Goal: Task Accomplishment & Management: Complete application form

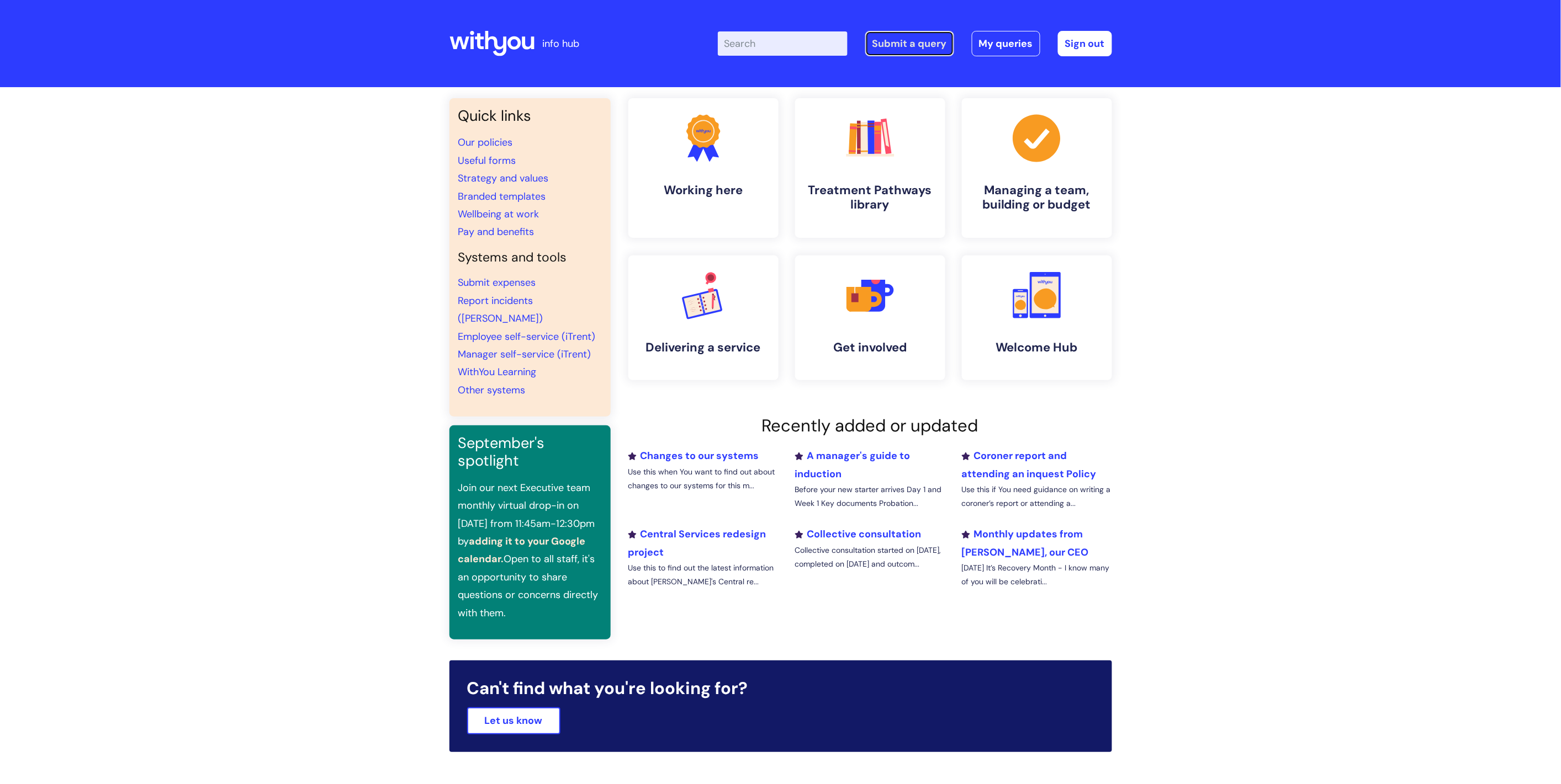
click at [930, 43] on link "Submit a query" at bounding box center [909, 44] width 89 height 26
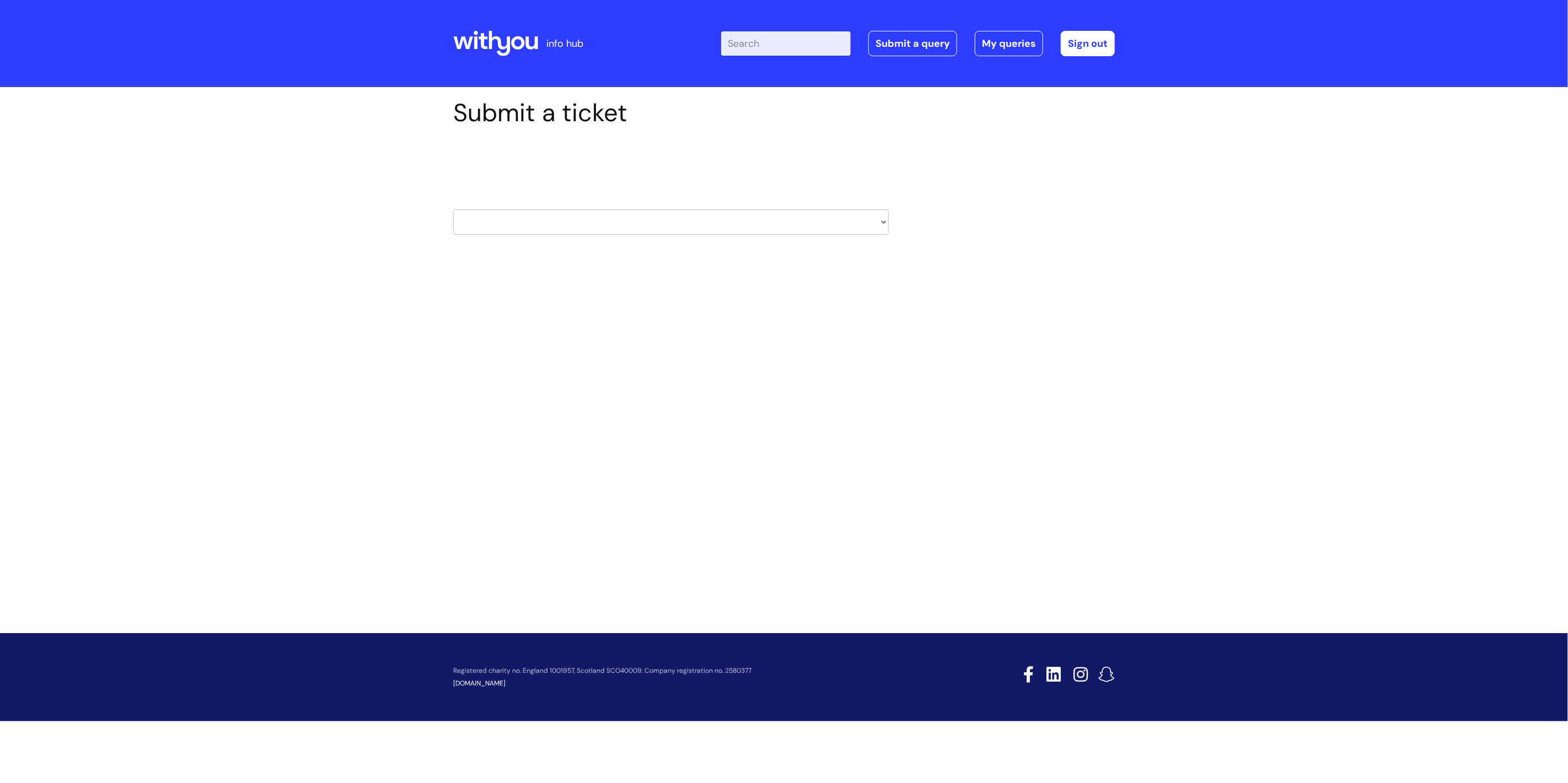
click at [679, 240] on div "Select issue type HR / People IT and Support Clinical Drug Alerts Finance Accou…" at bounding box center [671, 194] width 436 height 114
click at [689, 224] on select "HR / People IT and Support Clinical Drug Alerts Finance Accounts Data Support T…" at bounding box center [671, 222] width 436 height 26
select select "it_and_support"
click at [453, 209] on select "HR / People IT and Support Clinical Drug Alerts Finance Accounts Data Support T…" at bounding box center [671, 222] width 436 height 26
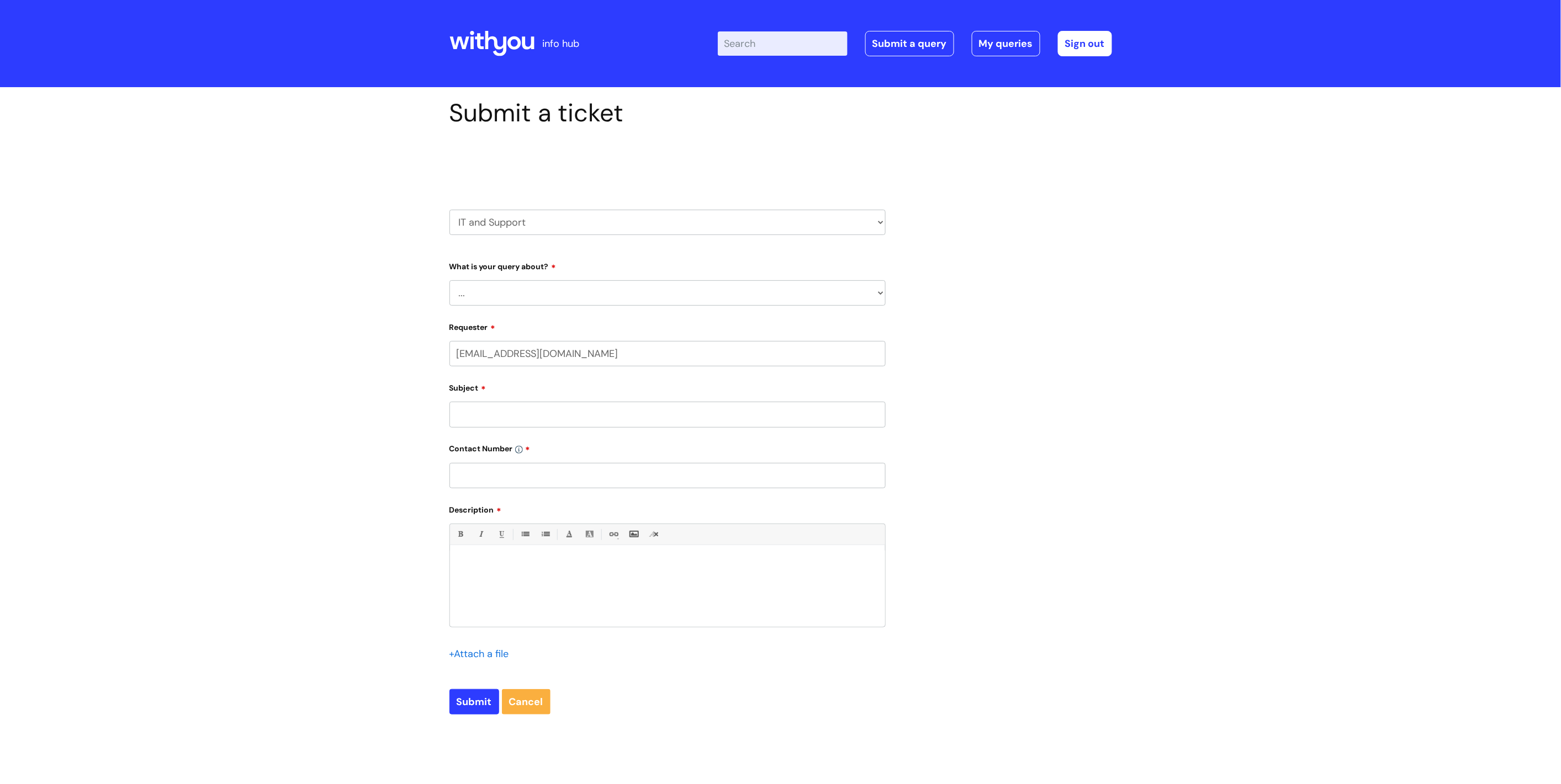
click at [630, 288] on select "... Mobile Phone Reset & MFA Accounts, Starters and Leavers IT Hardware issue I…" at bounding box center [667, 293] width 436 height 26
select select "I need help logging in"
click at [449, 280] on select "... Mobile Phone Reset & MFA Accounts, Starters and Leavers IT Hardware issue I…" at bounding box center [667, 293] width 436 height 26
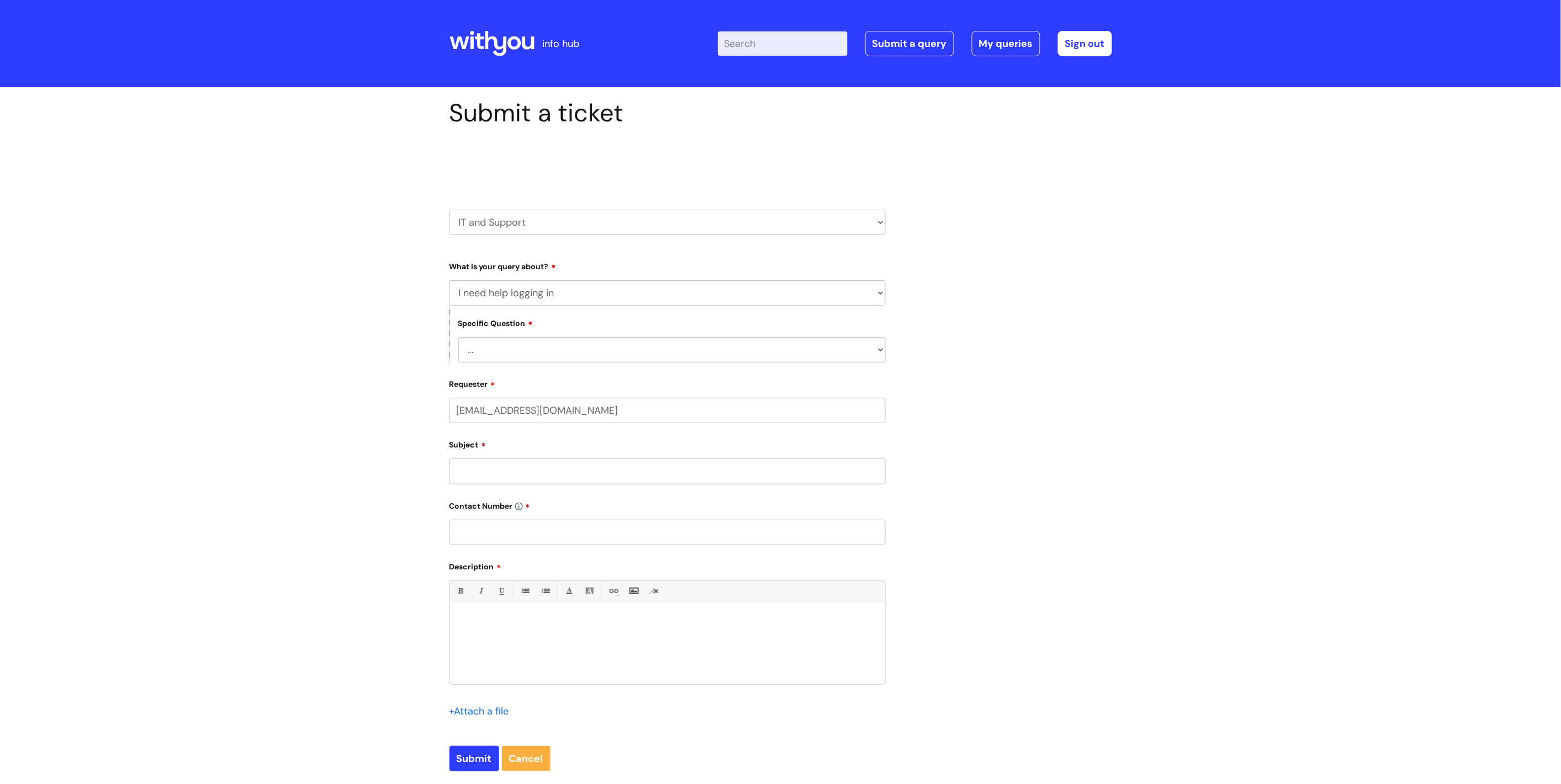
click at [602, 351] on select "... I need help logging into my laptop/chromebook I need access or help logging…" at bounding box center [672, 350] width 427 height 26
select select "I need help logging into my laptop/chromebook"
click at [458, 337] on select "... I need help logging into my laptop/chromebook I need access or help logging…" at bounding box center [672, 350] width 427 height 26
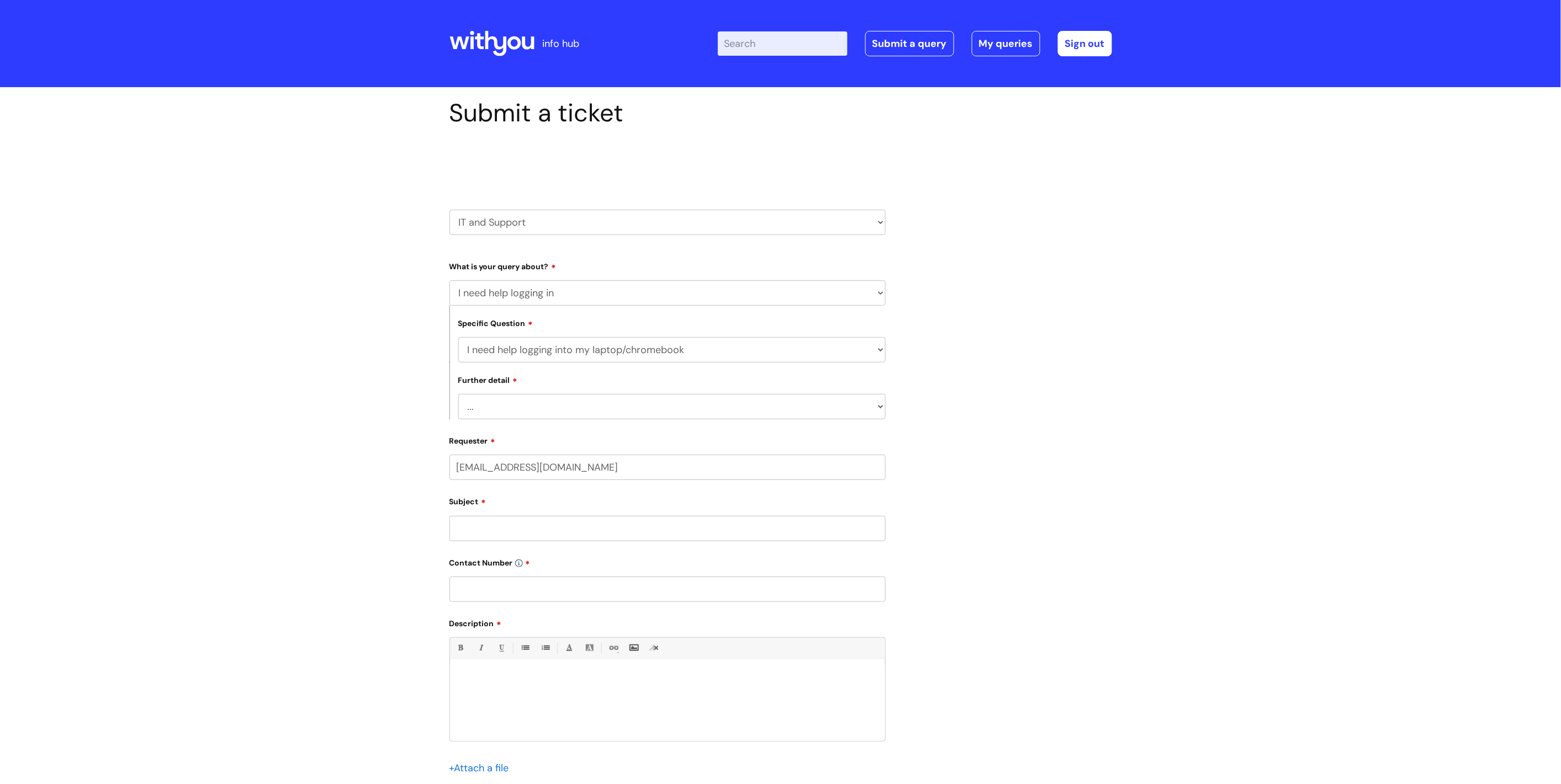
click at [594, 390] on div "Further detail ... I need help with my Single Sign On password" at bounding box center [667, 390] width 436 height 57
click at [591, 400] on select "... I need help with my Single Sign On password" at bounding box center [672, 407] width 427 height 26
select select "I need help with my Single Sign On password"
click at [458, 395] on select "... I need help with my Single Sign On password" at bounding box center [672, 407] width 427 height 26
click at [553, 526] on input "Subject" at bounding box center [667, 529] width 436 height 26
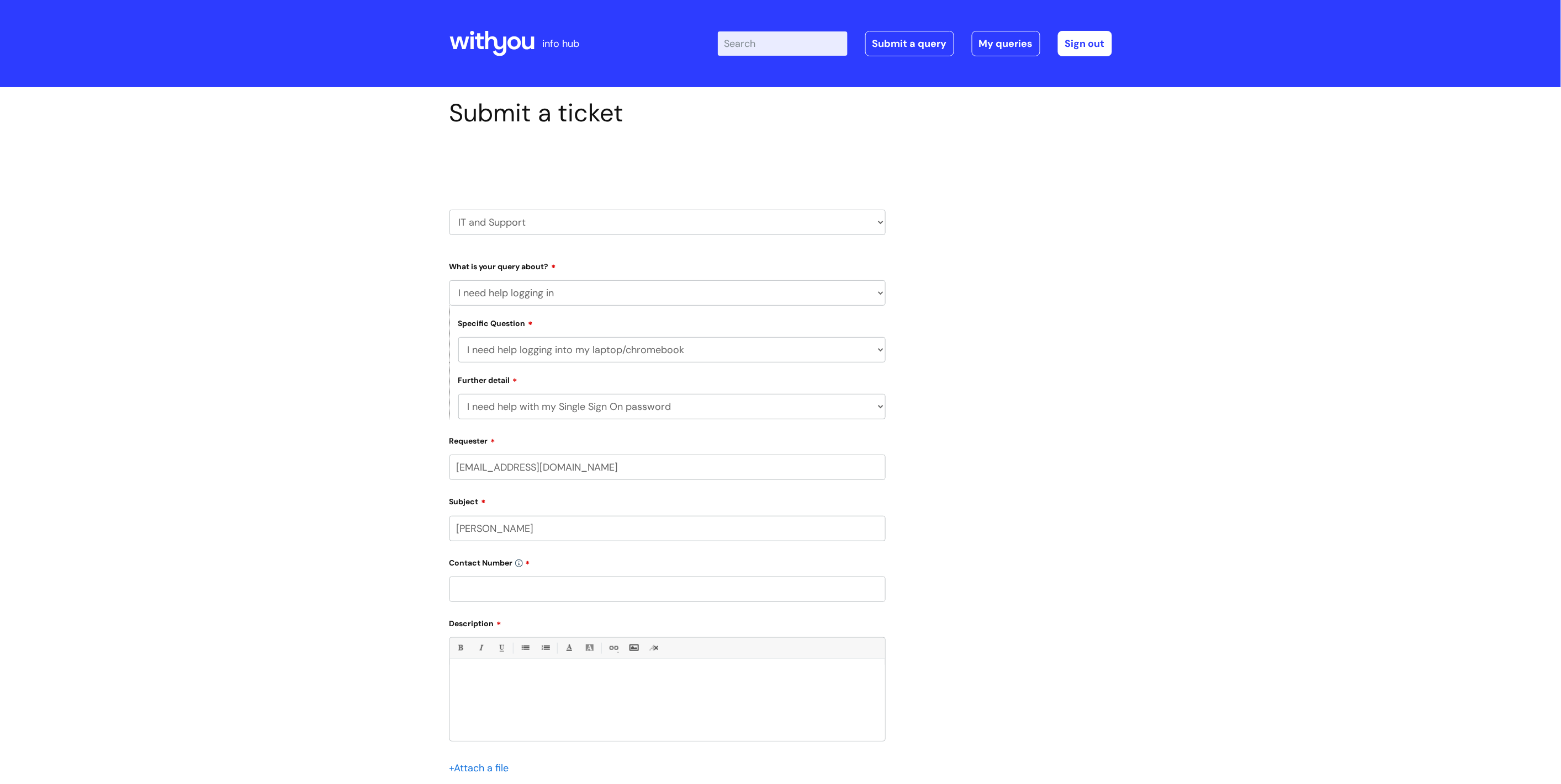
type input "Ebony Timms"
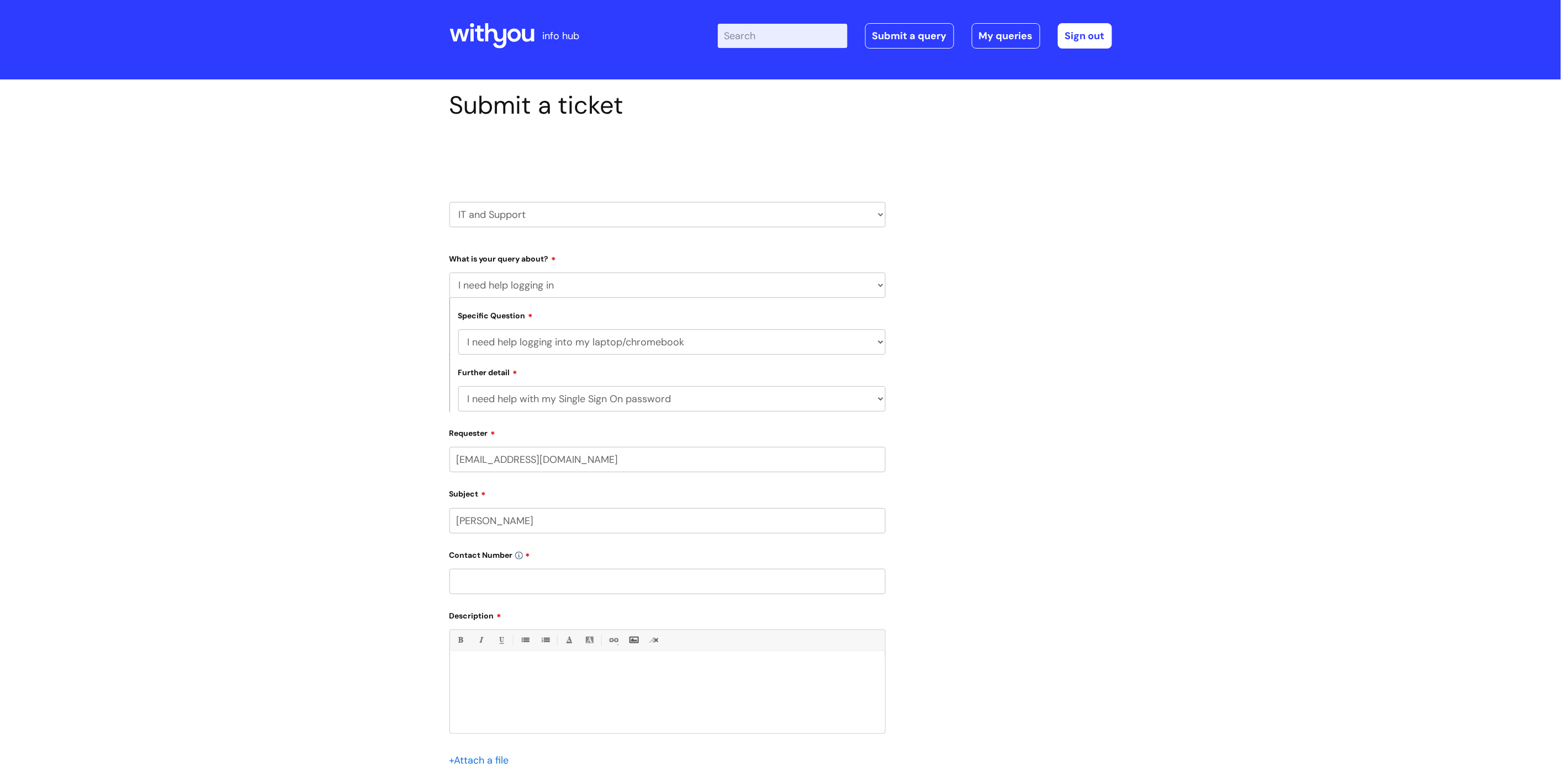
scroll to position [62, 0]
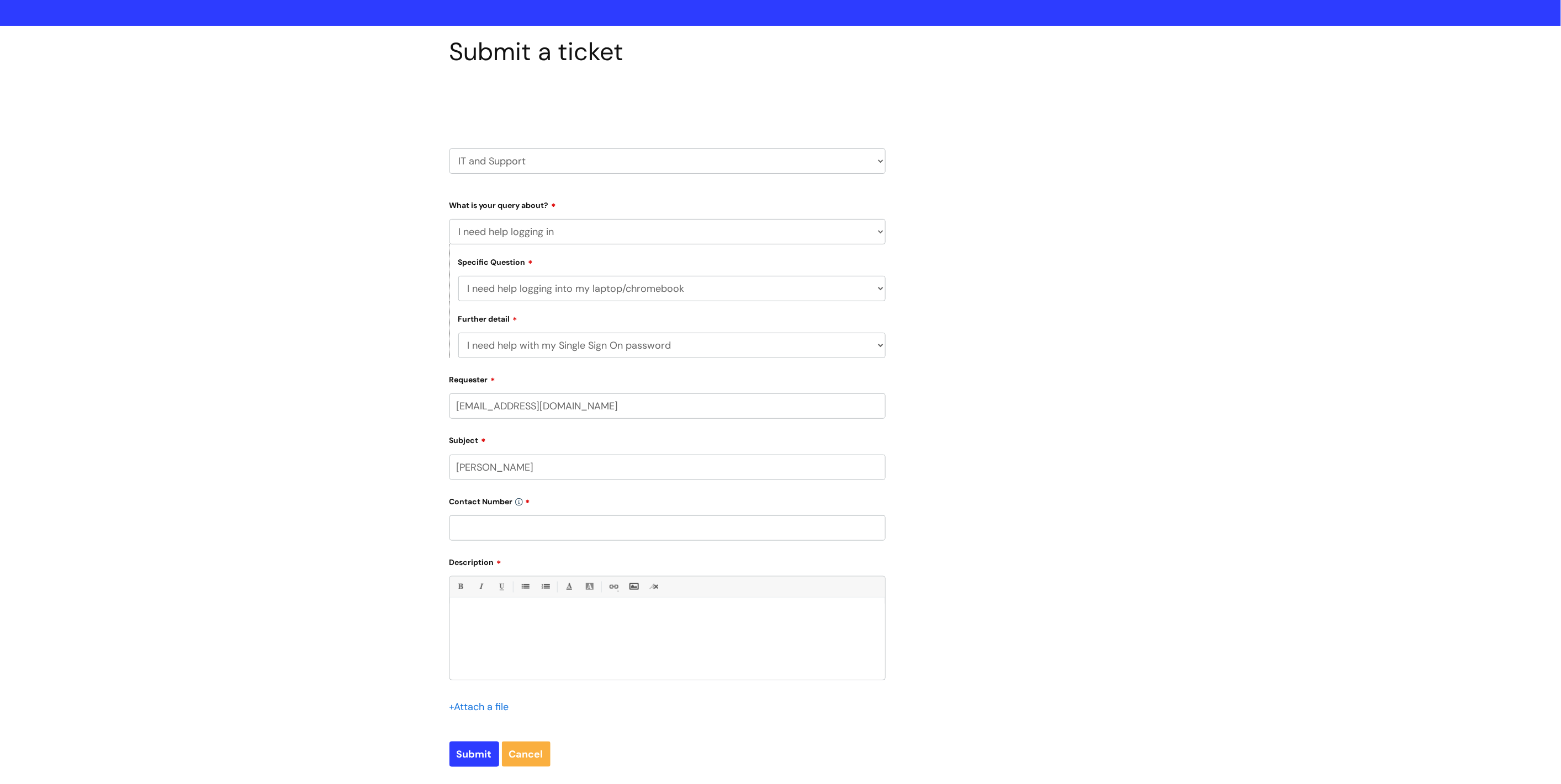
click at [512, 513] on div "Contact Number" at bounding box center [667, 517] width 436 height 49
click at [513, 527] on input "text" at bounding box center [667, 528] width 436 height 26
paste input "07773657474"
type input "07773657474"
click at [510, 622] on p at bounding box center [667, 616] width 419 height 10
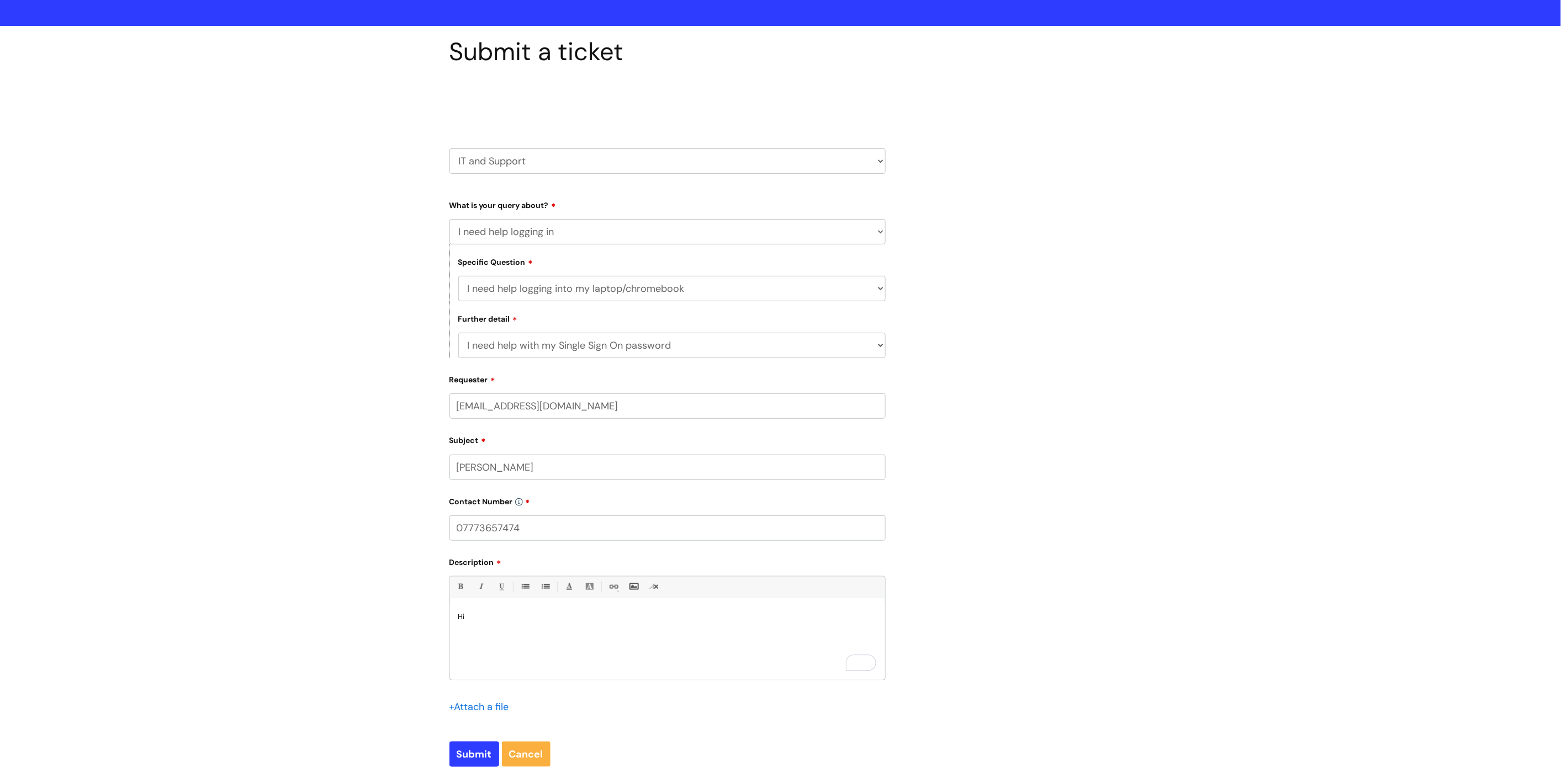
click at [718, 383] on label "Requester" at bounding box center [667, 378] width 436 height 13
click at [718, 394] on input "sandeep.kenth@wearewithyou.org.uk" at bounding box center [667, 406] width 436 height 26
click at [699, 412] on input "sandeep.kenth@wearewithyou.org.uk" at bounding box center [667, 406] width 436 height 26
drag, startPoint x: 683, startPoint y: 417, endPoint x: 686, endPoint y: 411, distance: 6.7
click at [683, 417] on input "sandeep.kenth@wearewithyou.org.uk" at bounding box center [667, 406] width 436 height 26
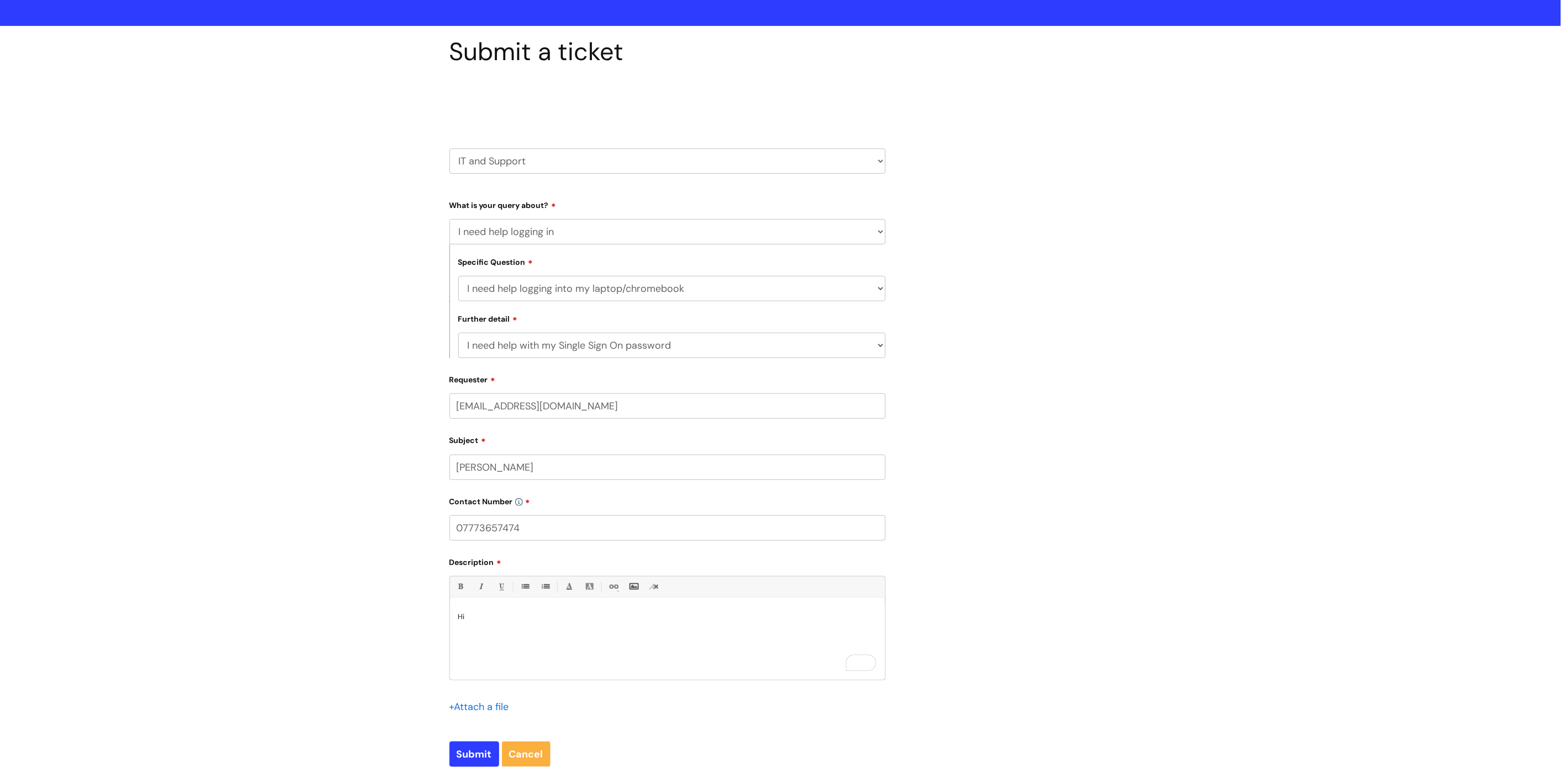
paste input "ebony.timms"
type input "ebony.timms@wearewithyou.org.uk"
click at [588, 622] on p "Hi" at bounding box center [667, 620] width 419 height 10
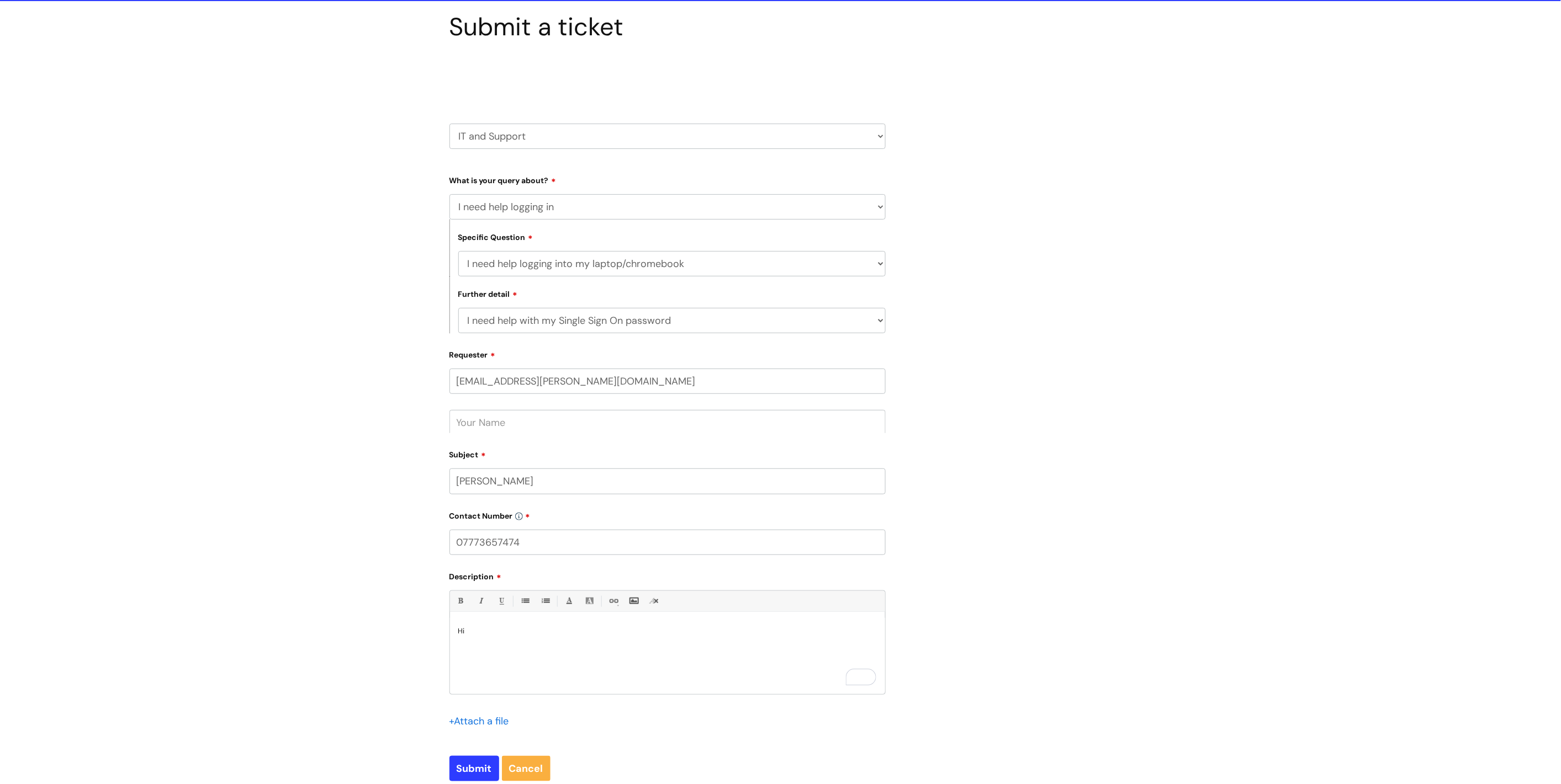
scroll to position [103, 0]
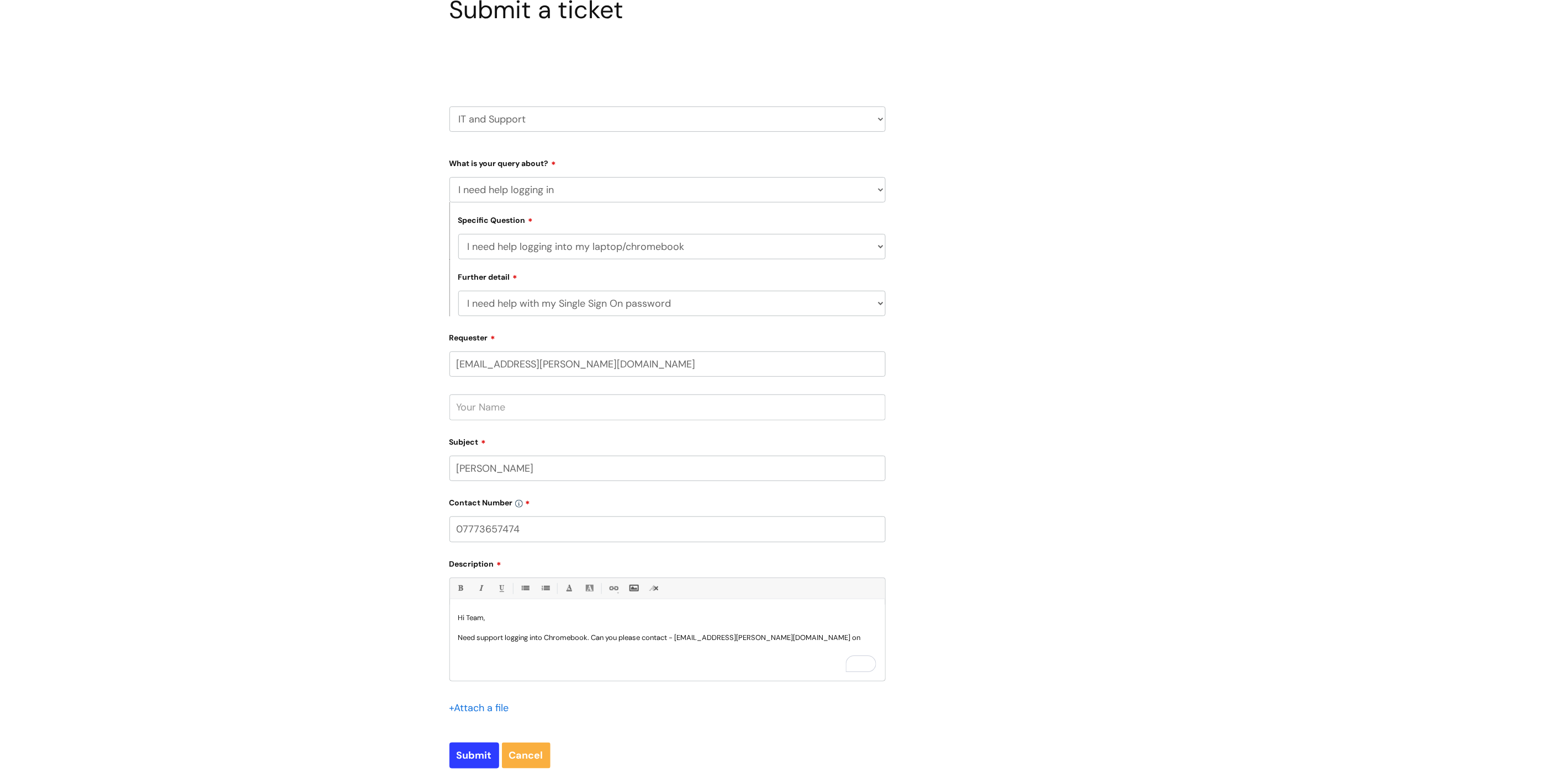
click at [630, 530] on input "07773657474" at bounding box center [667, 529] width 436 height 26
click at [847, 633] on p "To enrich screen reader interactions, please activate Accessibility in Grammarl…" at bounding box center [667, 628] width 419 height 10
click at [838, 637] on p "Need support logging into Chromebook. Can you please contact - ebony.timms@wear…" at bounding box center [667, 638] width 419 height 10
click at [665, 655] on span "contact" at bounding box center [660, 657] width 29 height 9
click at [469, 759] on input "Submit" at bounding box center [474, 755] width 50 height 26
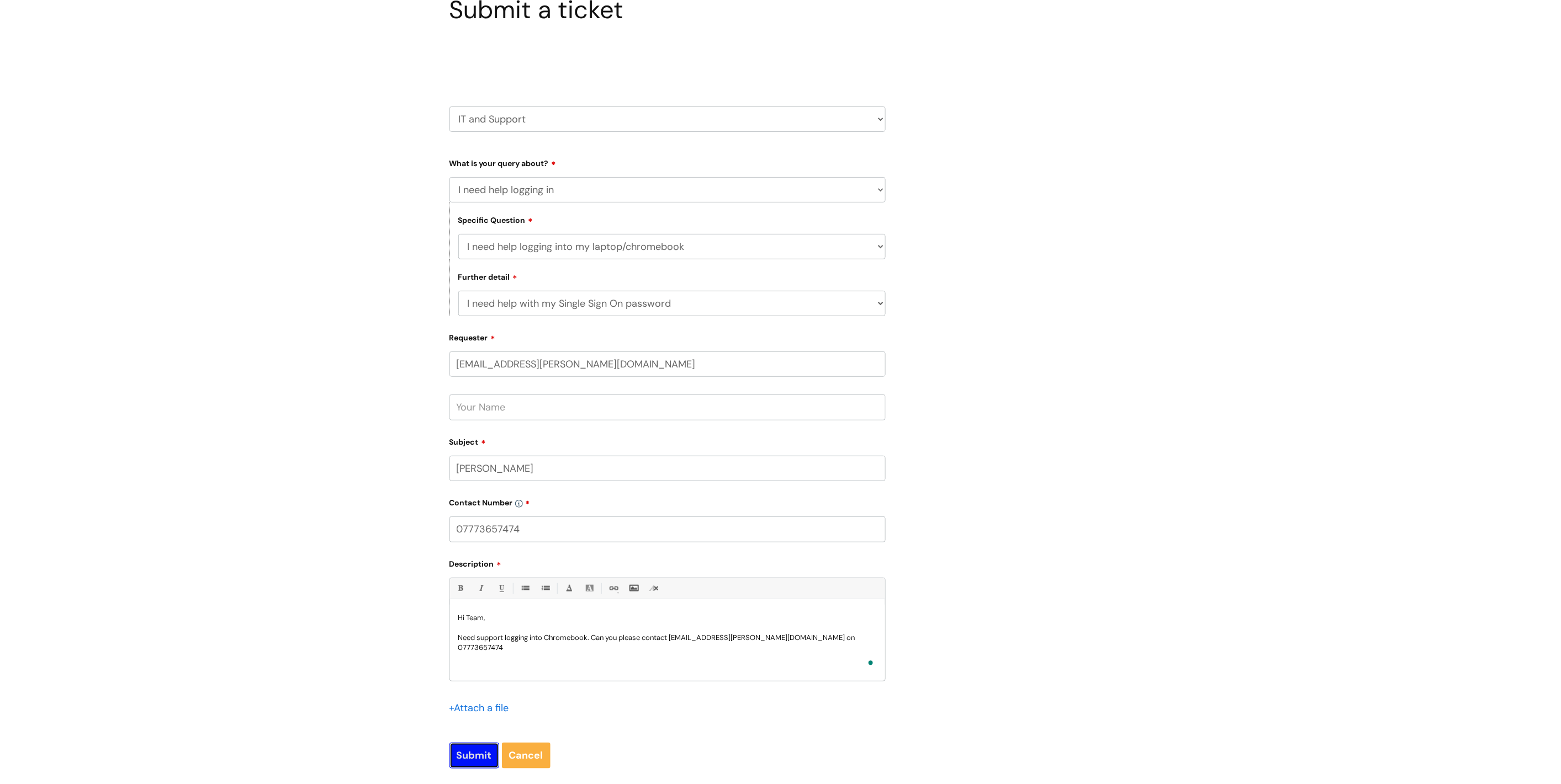
type input "Please Wait..."
